Goal: Transaction & Acquisition: Download file/media

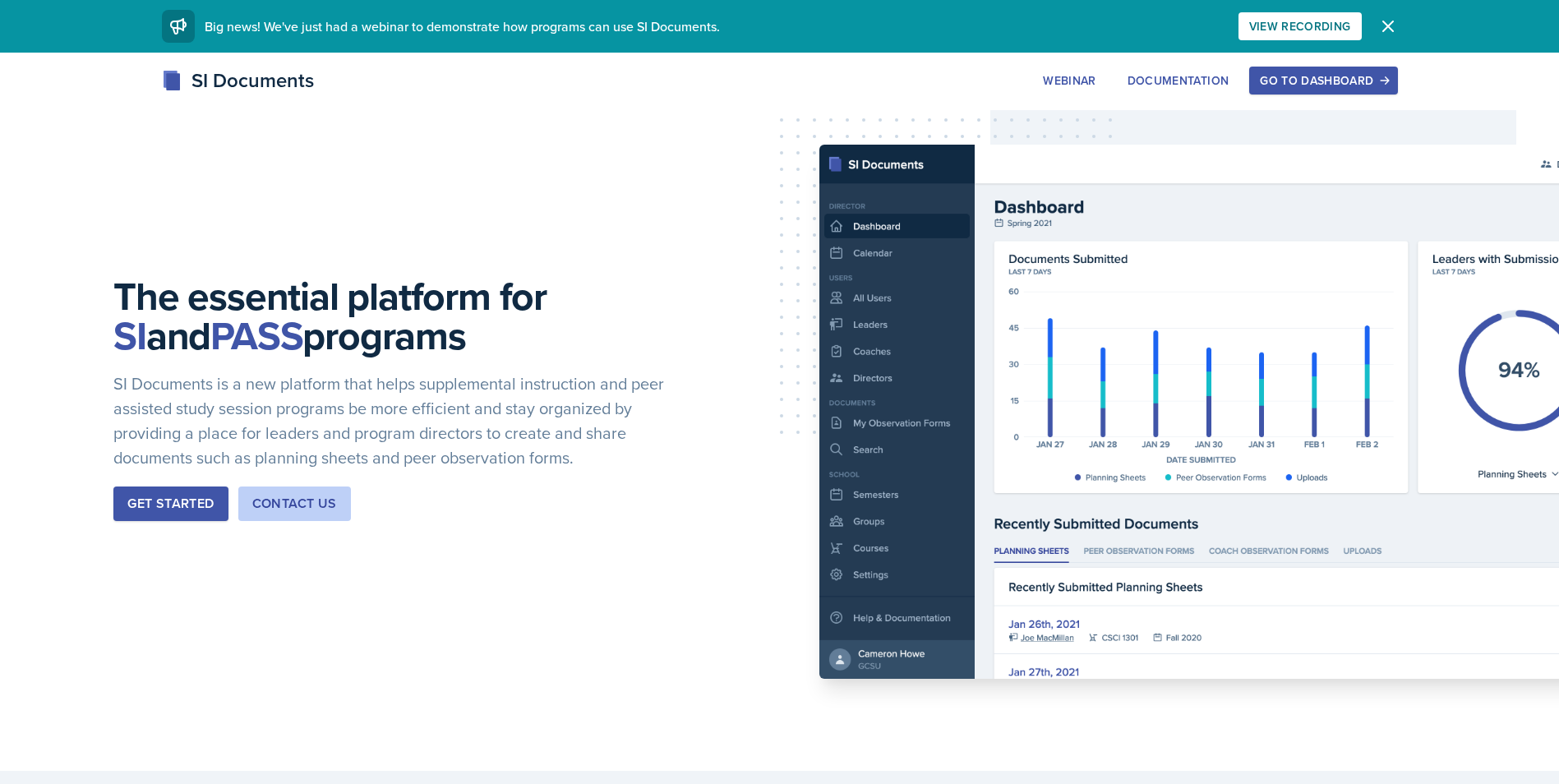
click at [1341, 85] on div "Go to Dashboard" at bounding box center [1323, 80] width 127 height 13
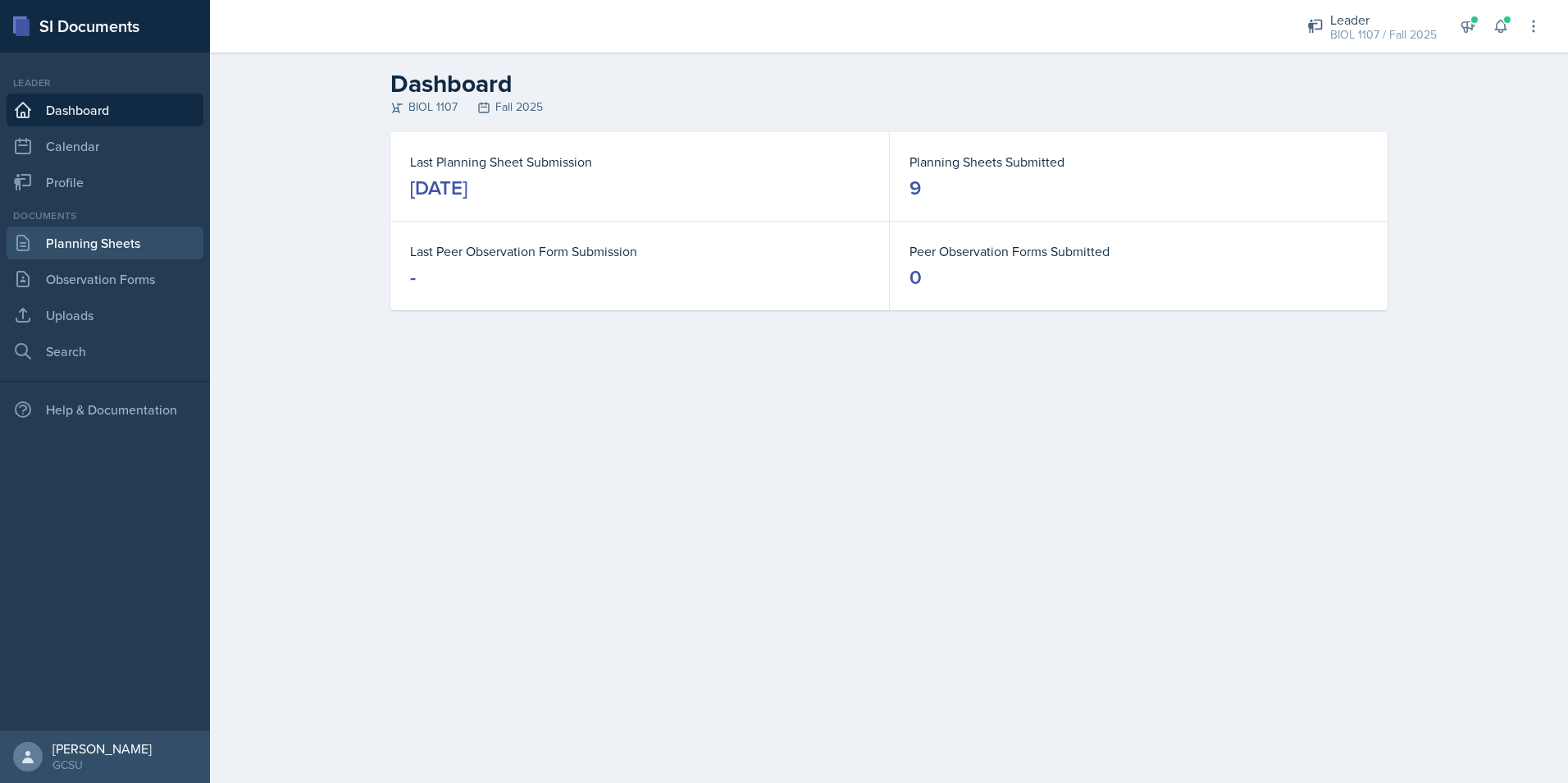
click at [81, 233] on link "Planning Sheets" at bounding box center [105, 243] width 197 height 33
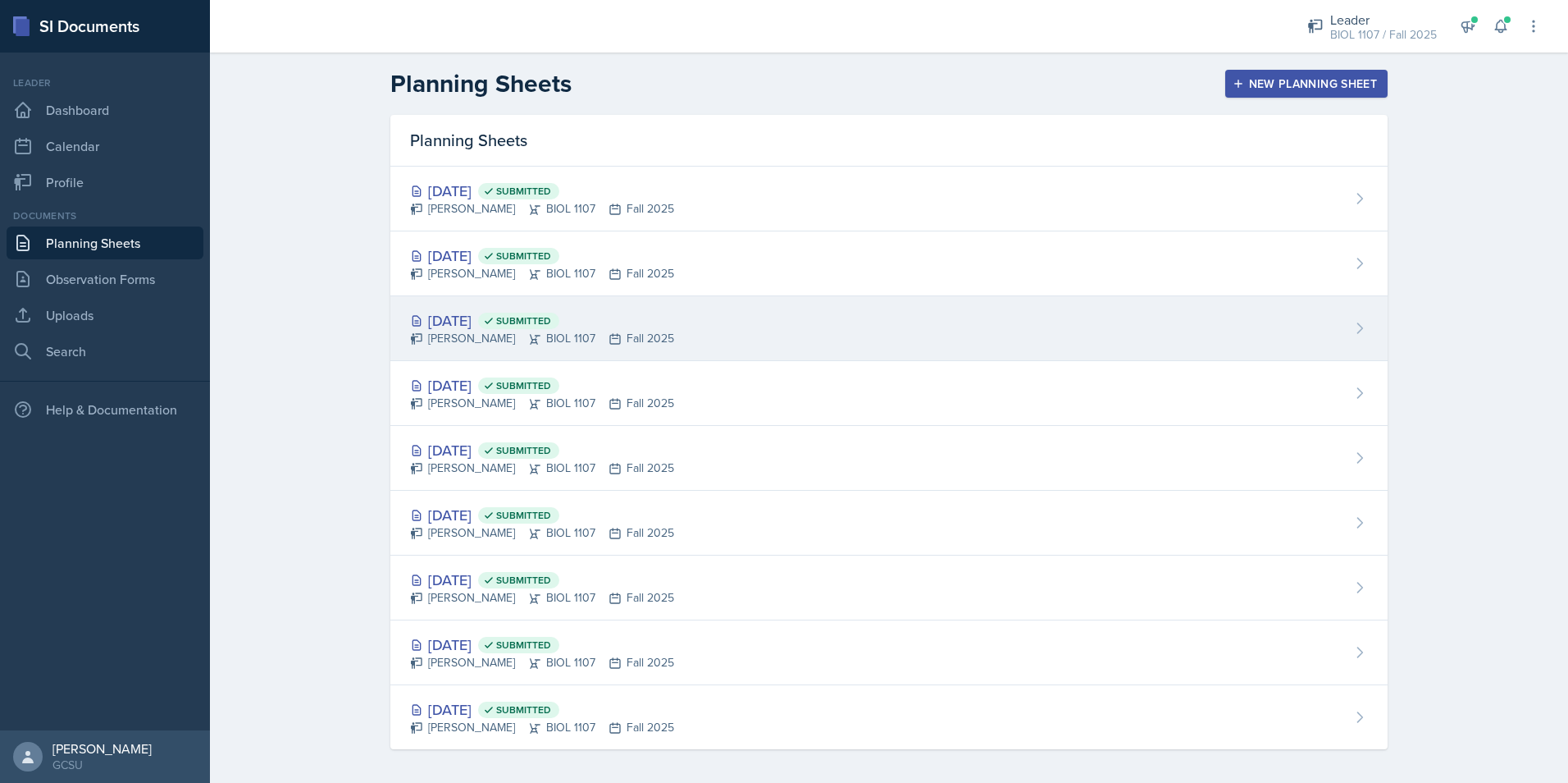
click at [739, 326] on div "[DATE] Submitted [PERSON_NAME] BIOL 1107 Fall 2025" at bounding box center [889, 328] width 997 height 65
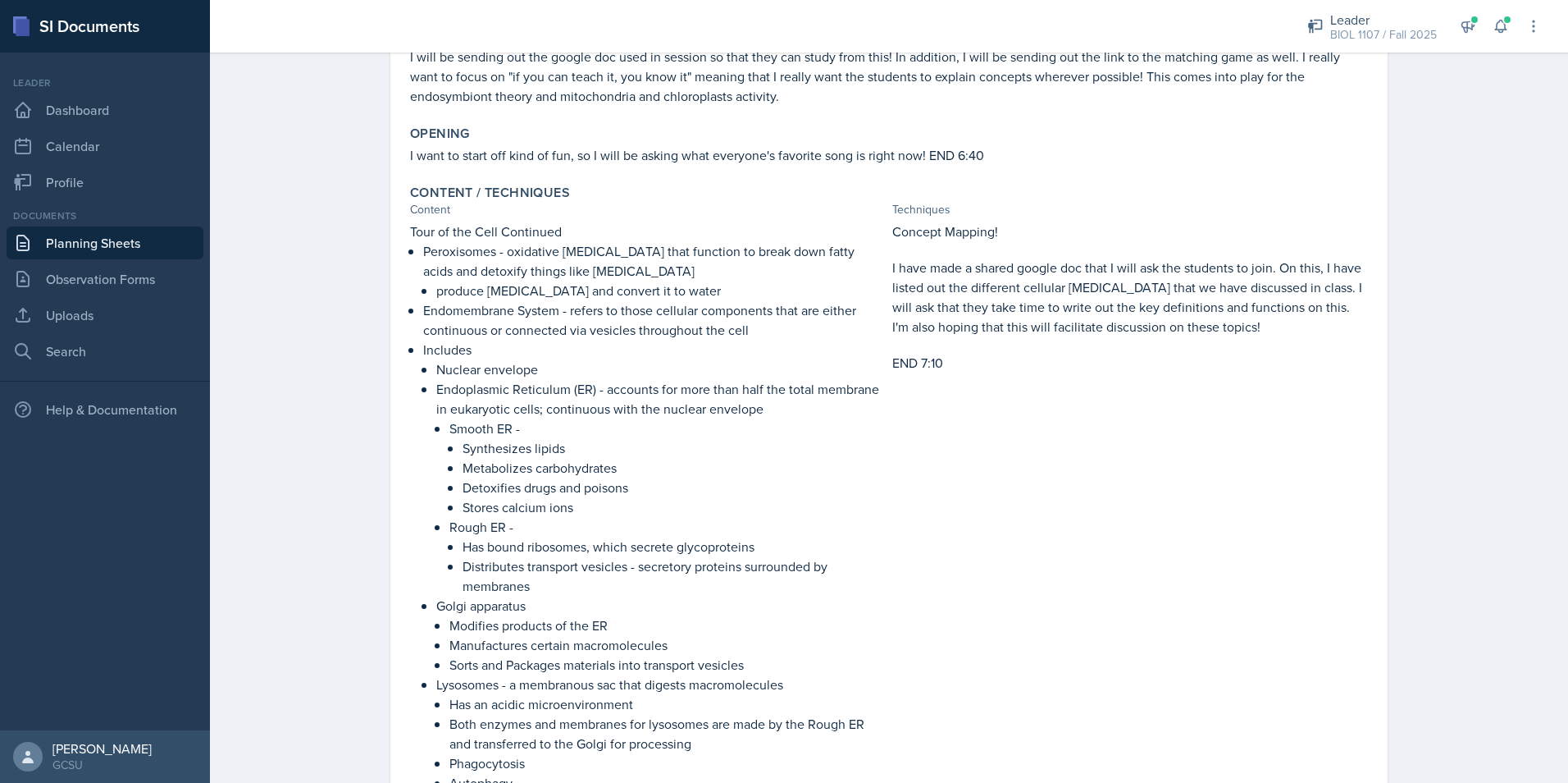
scroll to position [328, 0]
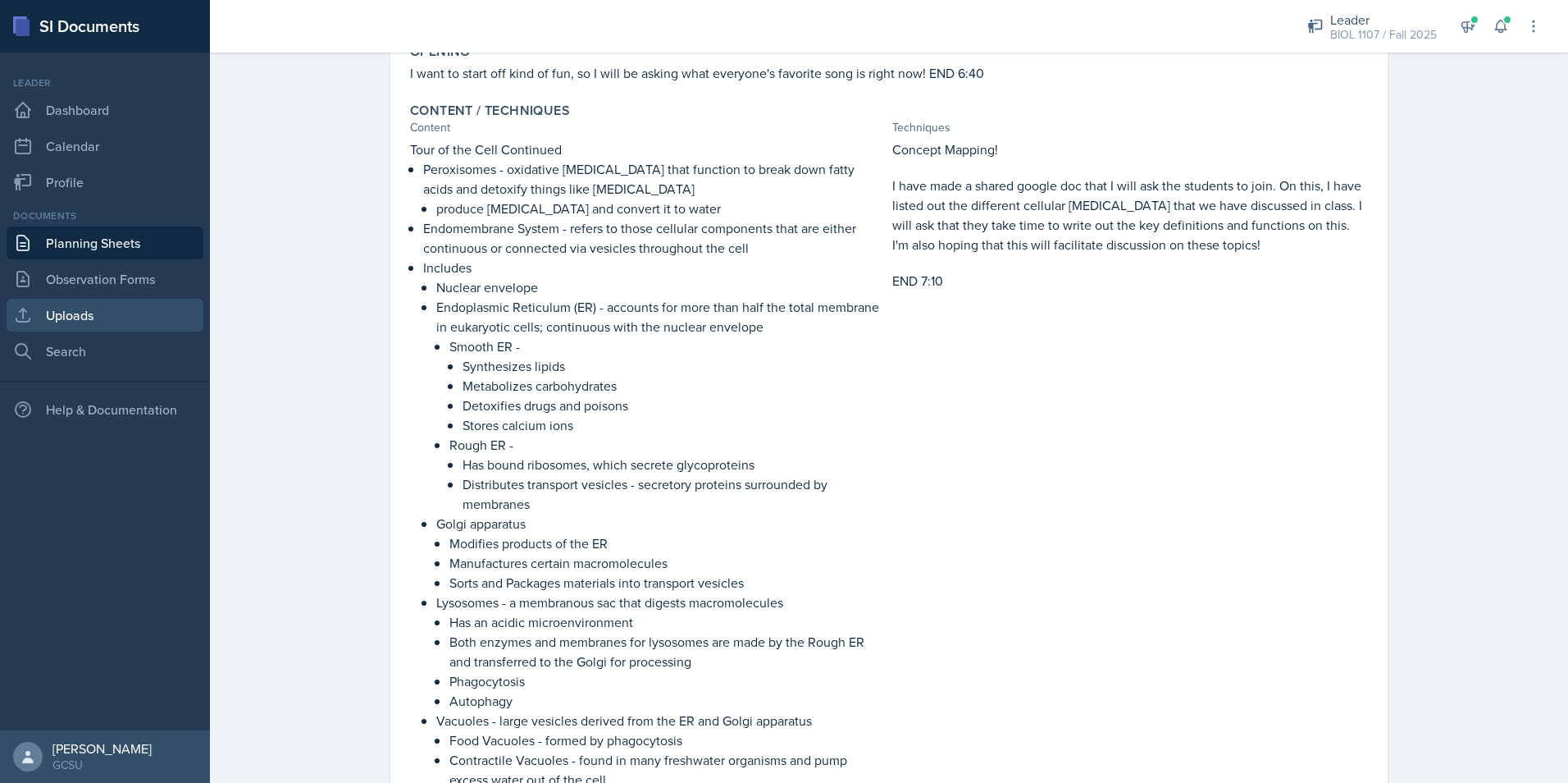
click at [89, 317] on link "Uploads" at bounding box center [105, 315] width 197 height 33
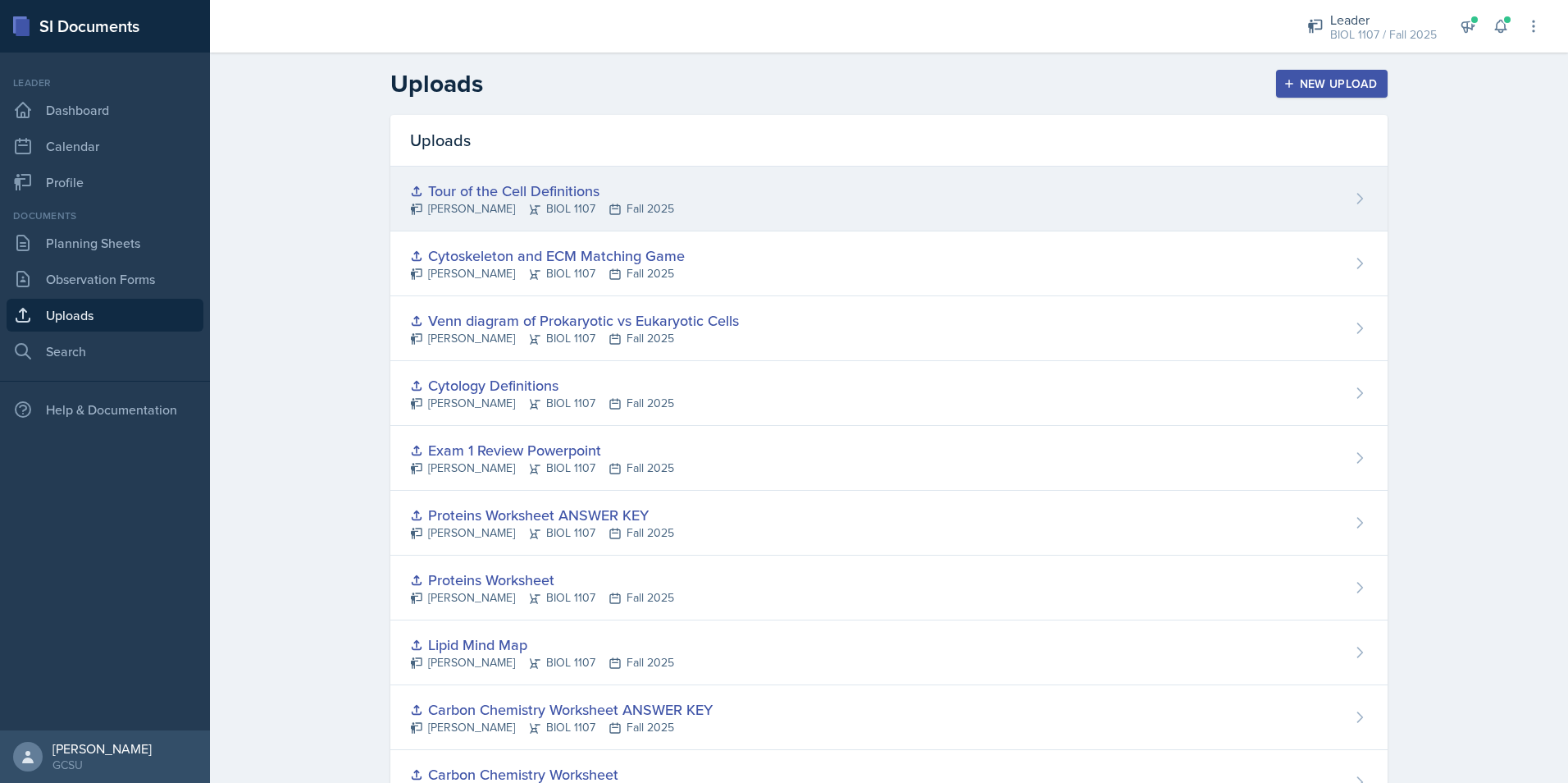
click at [861, 178] on div "Tour of the Cell Definitions [PERSON_NAME] BIOL 1107 Fall 2025" at bounding box center [889, 198] width 997 height 65
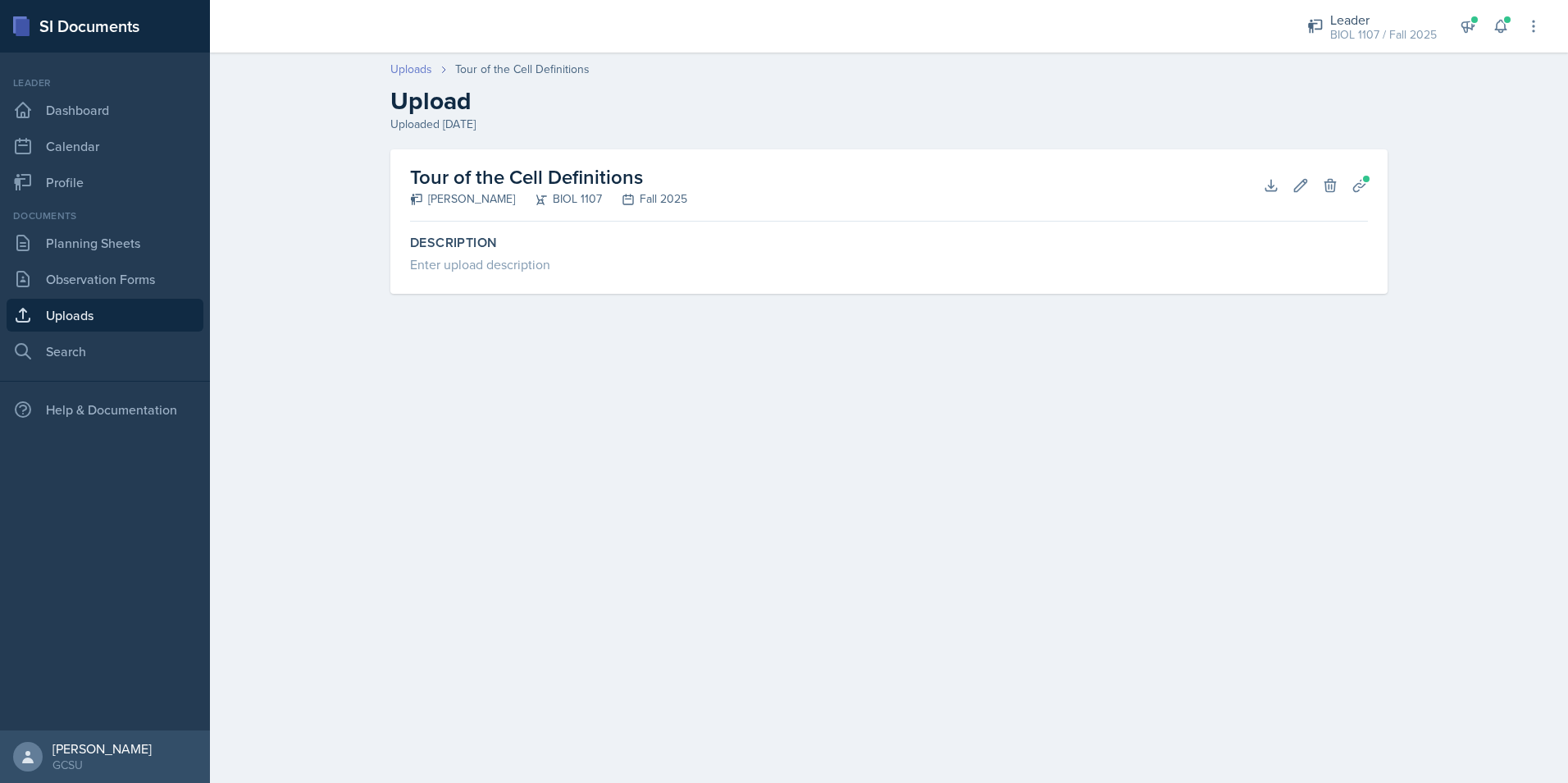
click at [426, 75] on link "Uploads" at bounding box center [411, 69] width 42 height 17
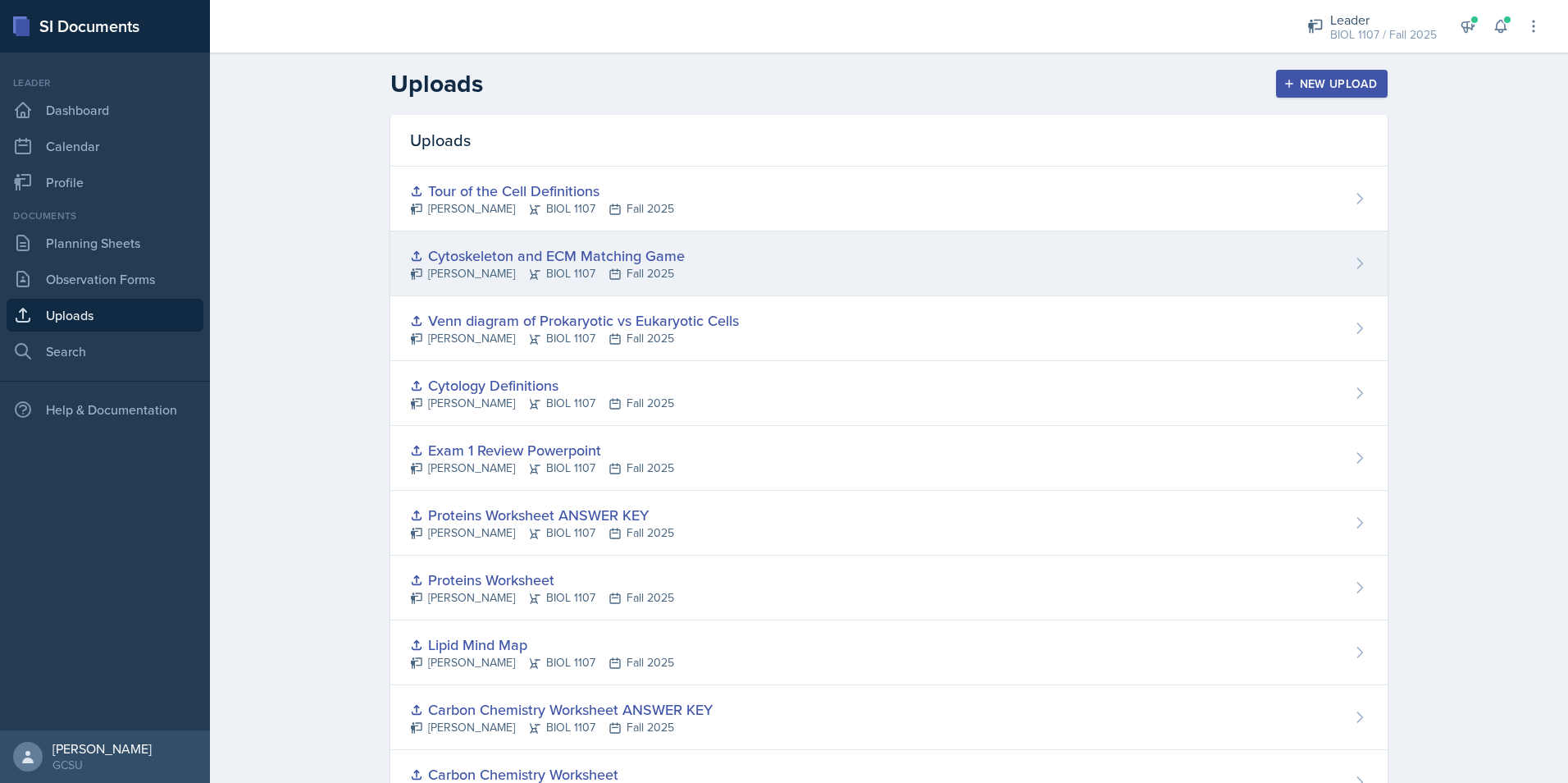
click at [729, 262] on div "Cytoskeleton and ECM Matching Game [PERSON_NAME] BIOL 1107 Fall 2025" at bounding box center [889, 263] width 997 height 65
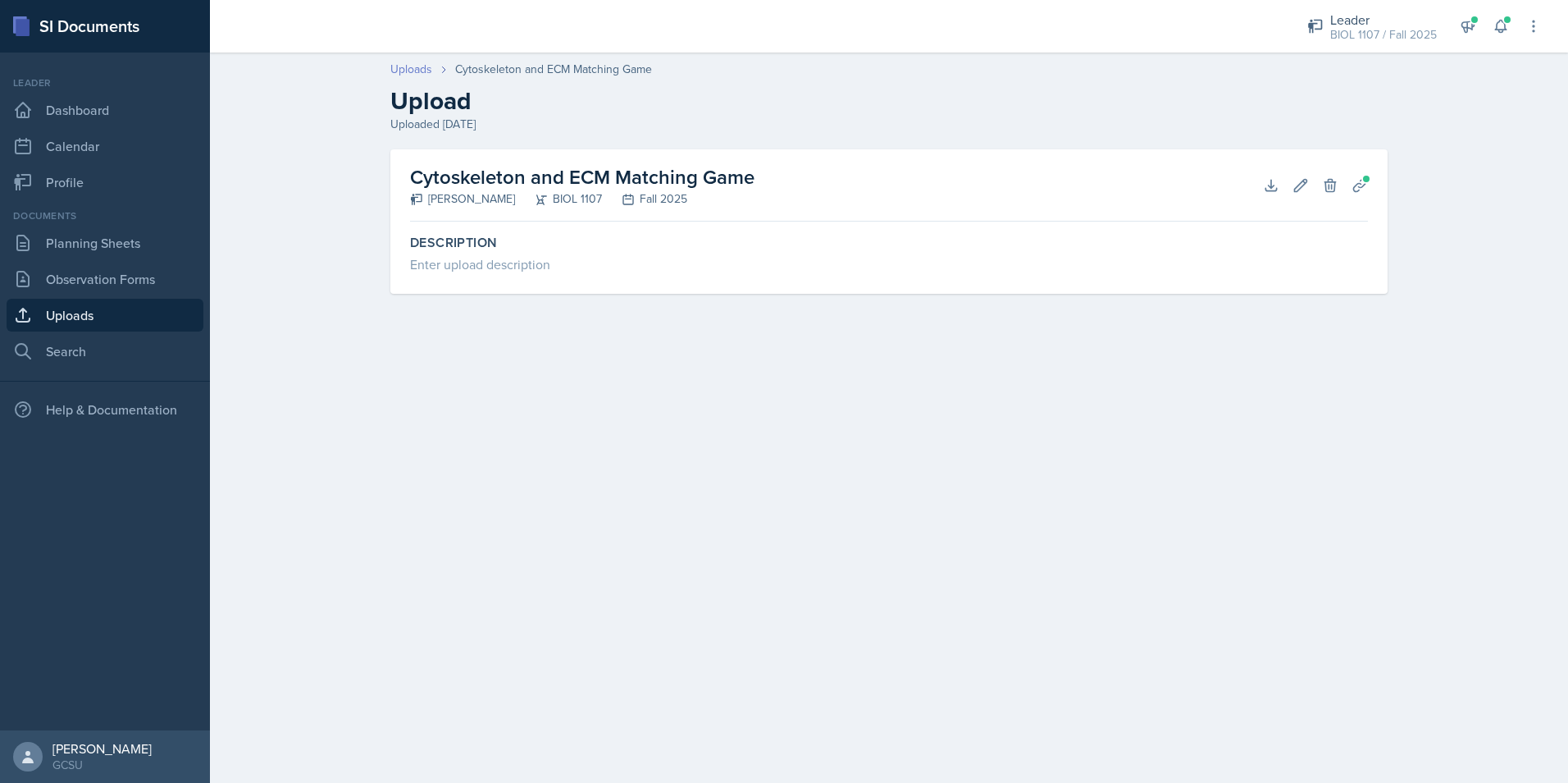
click at [399, 69] on link "Uploads" at bounding box center [411, 69] width 42 height 17
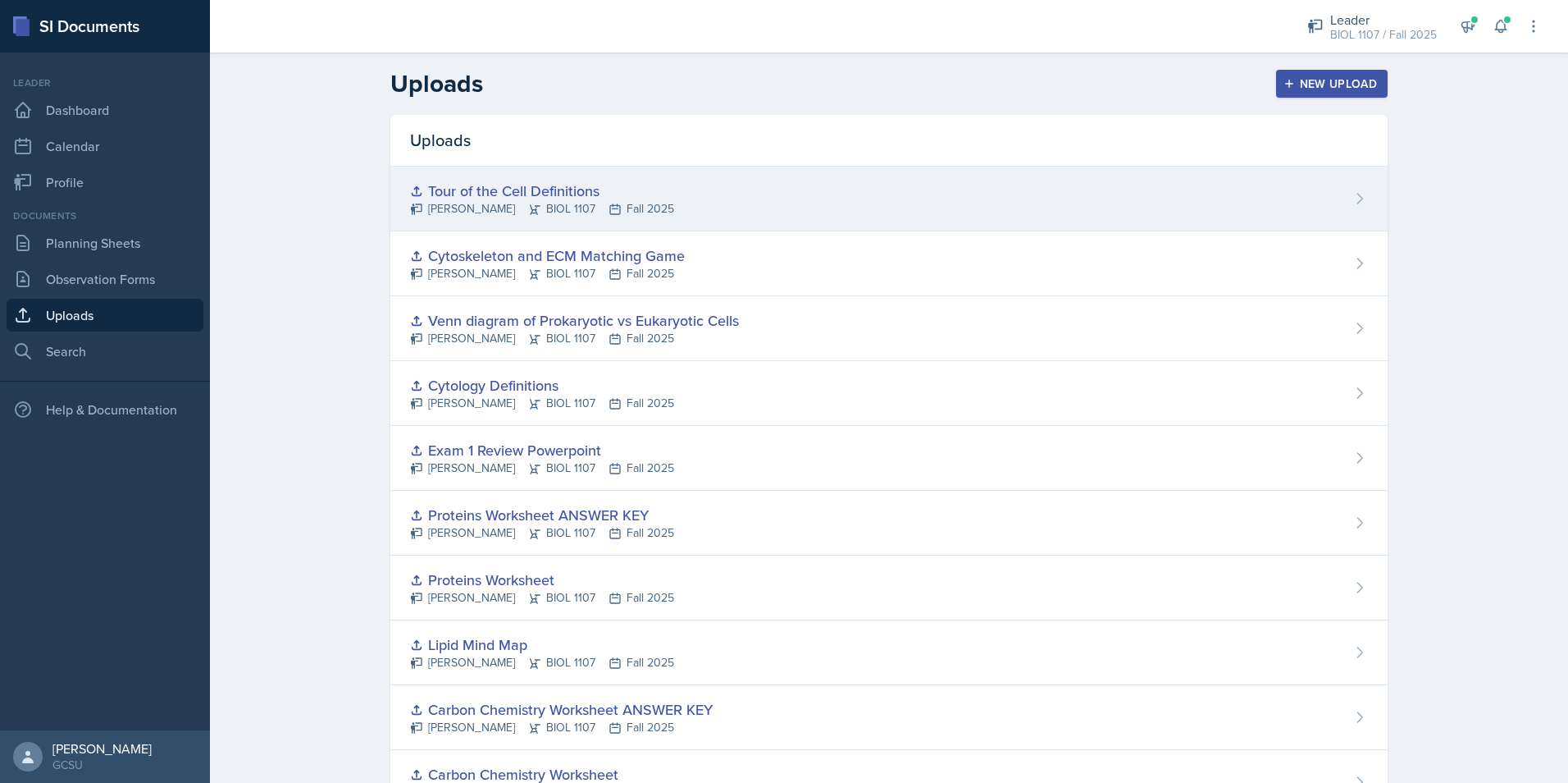
click at [781, 191] on div "Tour of the Cell Definitions [PERSON_NAME] BIOL 1107 Fall 2025" at bounding box center [889, 198] width 997 height 65
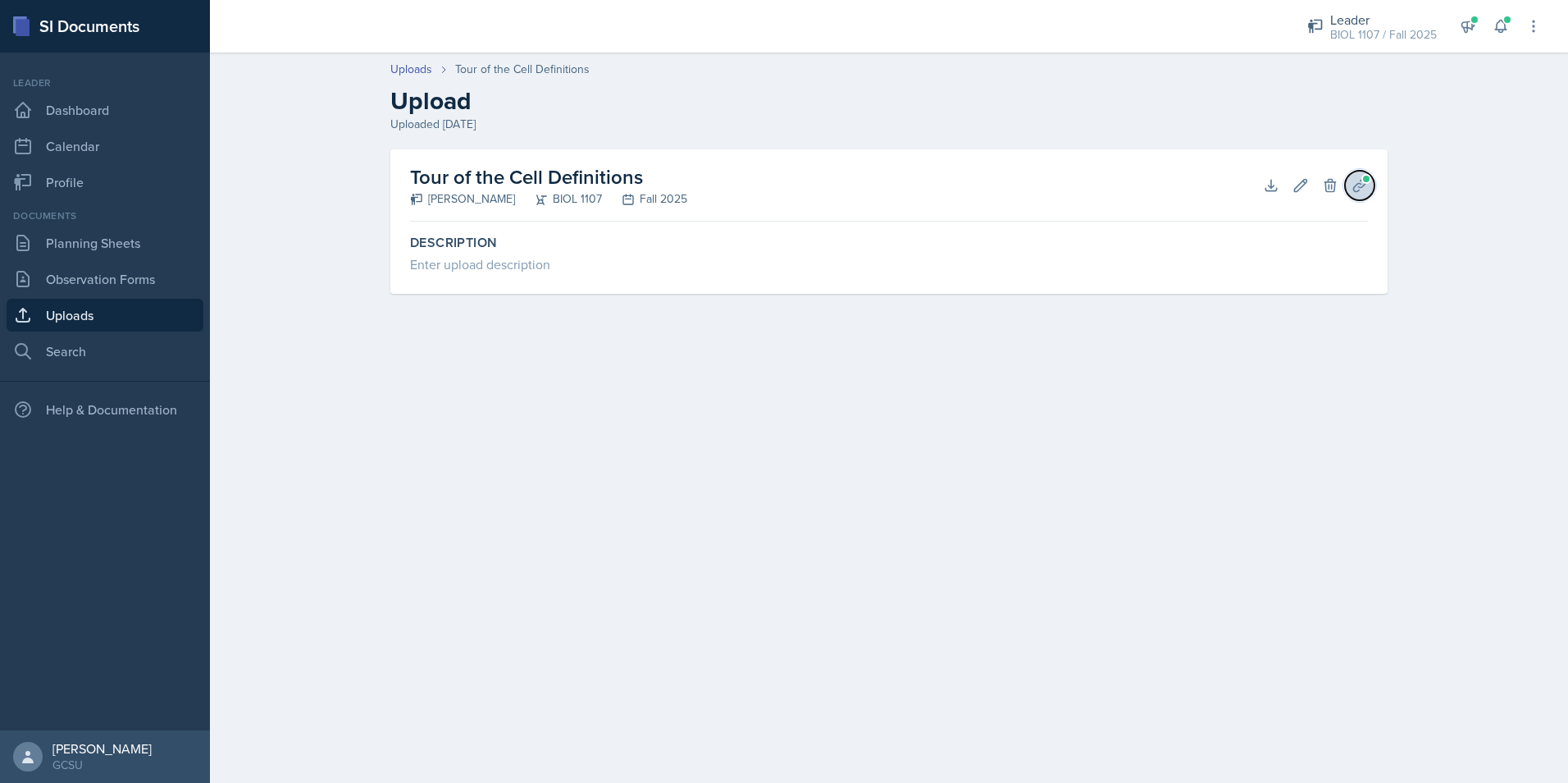
click at [1354, 187] on icon at bounding box center [1359, 184] width 12 height 12
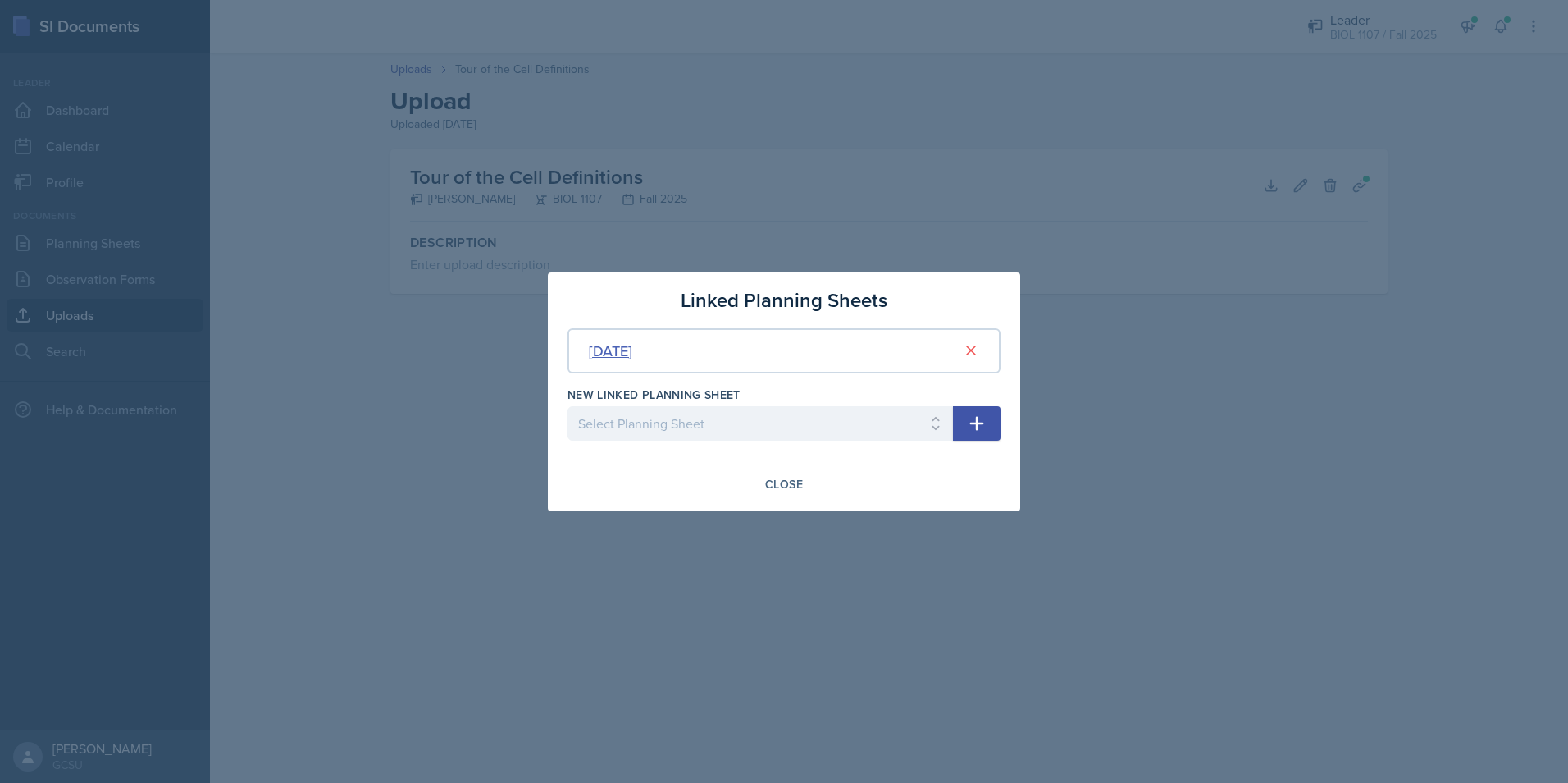
click at [632, 351] on div "[DATE]" at bounding box center [610, 351] width 43 height 23
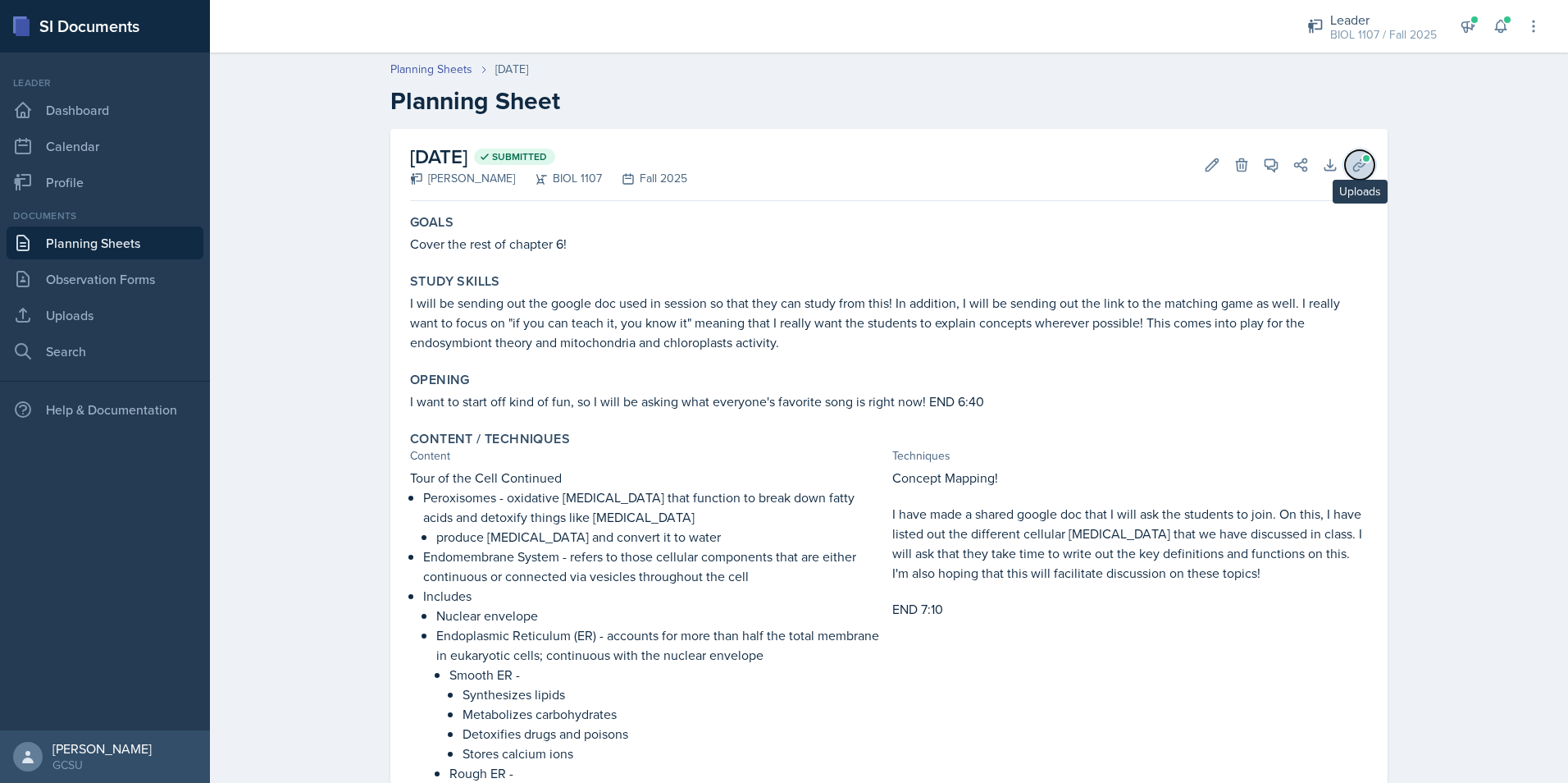
click at [1352, 163] on icon at bounding box center [1359, 165] width 16 height 16
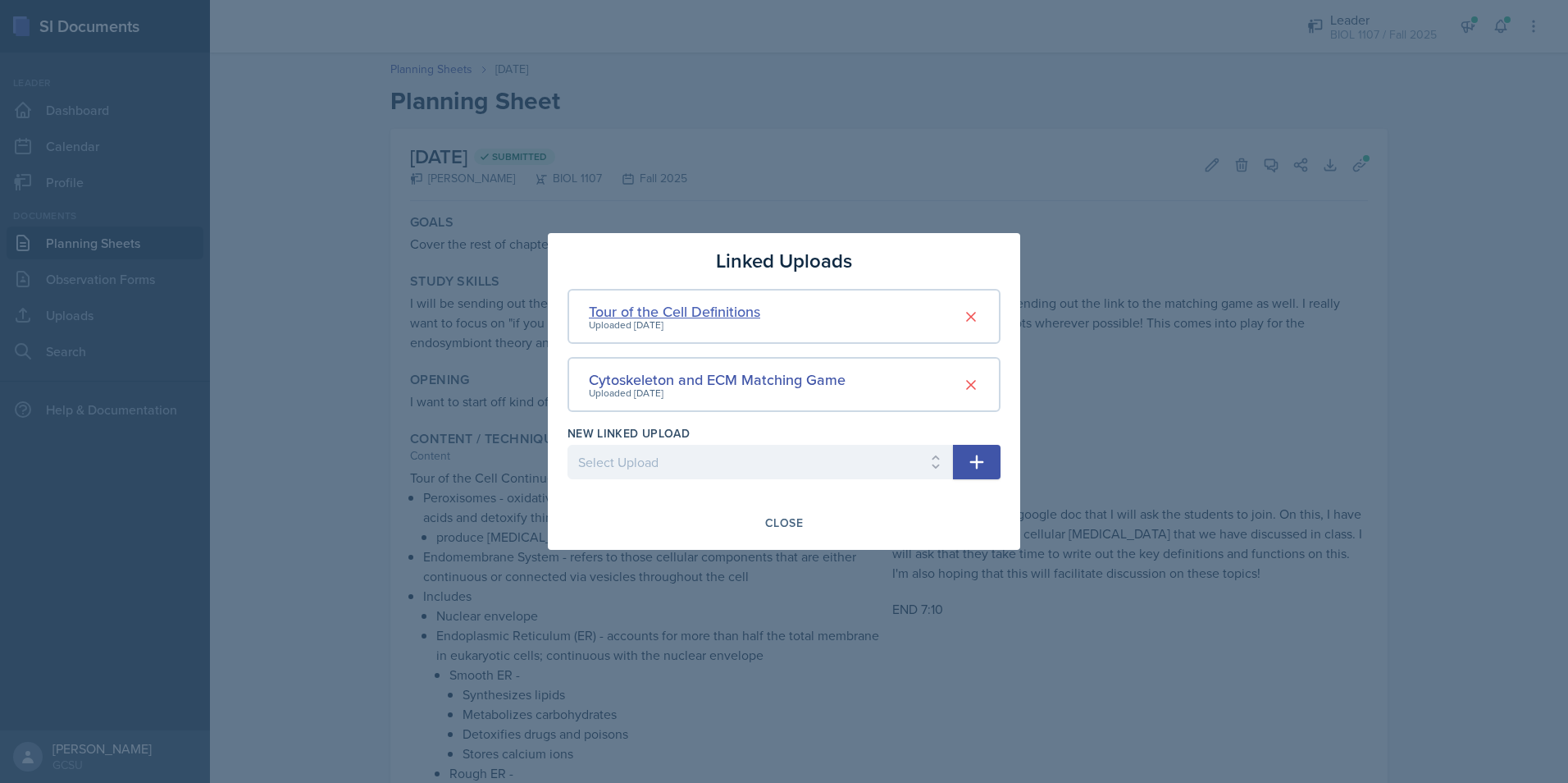
click at [735, 315] on div "Tour of the Cell Definitions" at bounding box center [674, 312] width 171 height 23
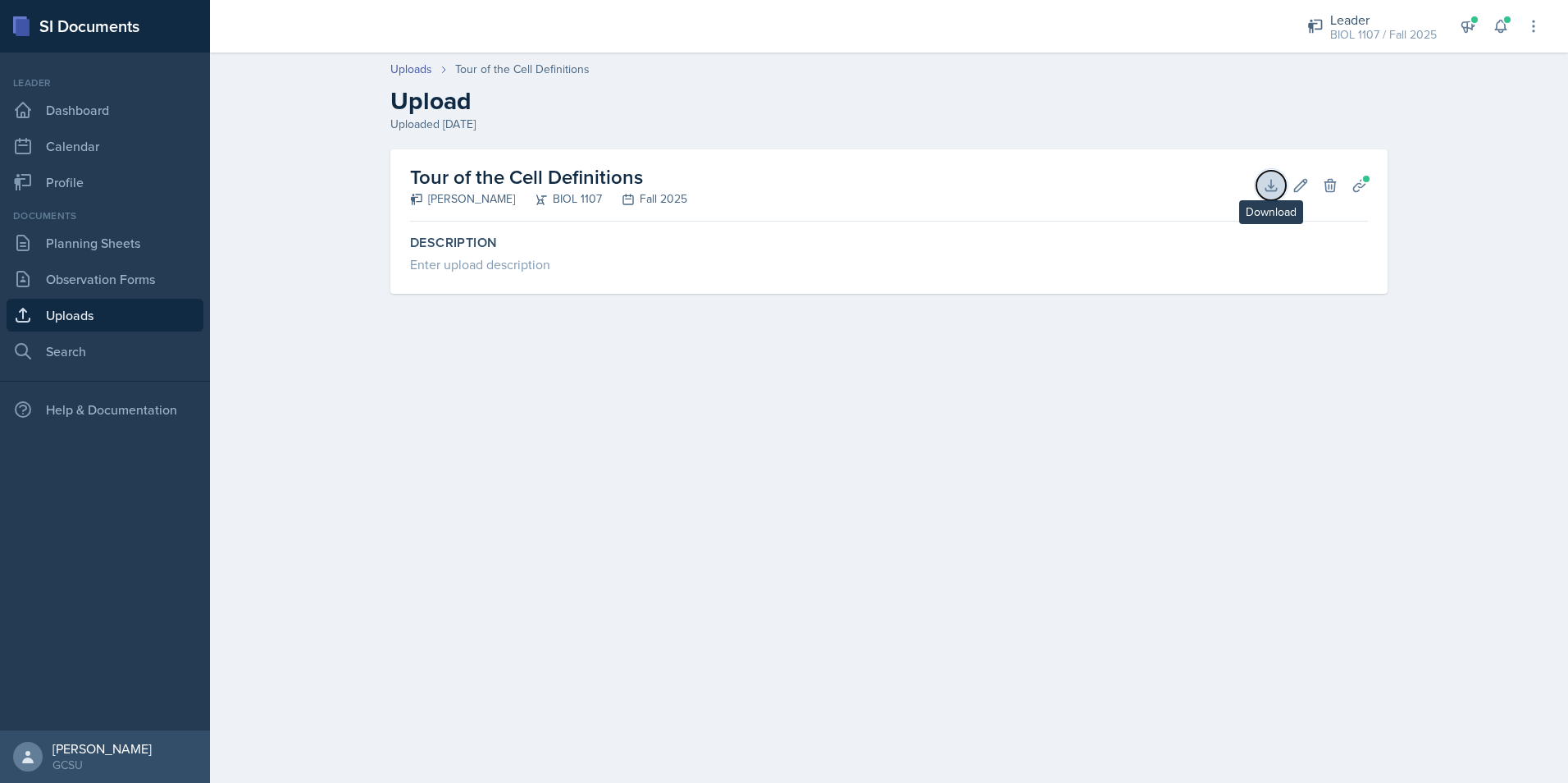
click at [1276, 197] on button "Download" at bounding box center [1271, 185] width 29 height 29
click at [1025, 478] on main "Uploads Tour of the Cell Definitions Upload Uploaded [DATE] Tour of the Cell De…" at bounding box center [888, 417] width 1358 height 730
click at [1351, 10] on div "Leader" at bounding box center [1383, 19] width 106 height 20
click at [1171, 107] on h2 "Upload" at bounding box center [889, 100] width 997 height 29
click at [1260, 188] on button "Download" at bounding box center [1271, 185] width 29 height 29
